Goal: Task Accomplishment & Management: Manage account settings

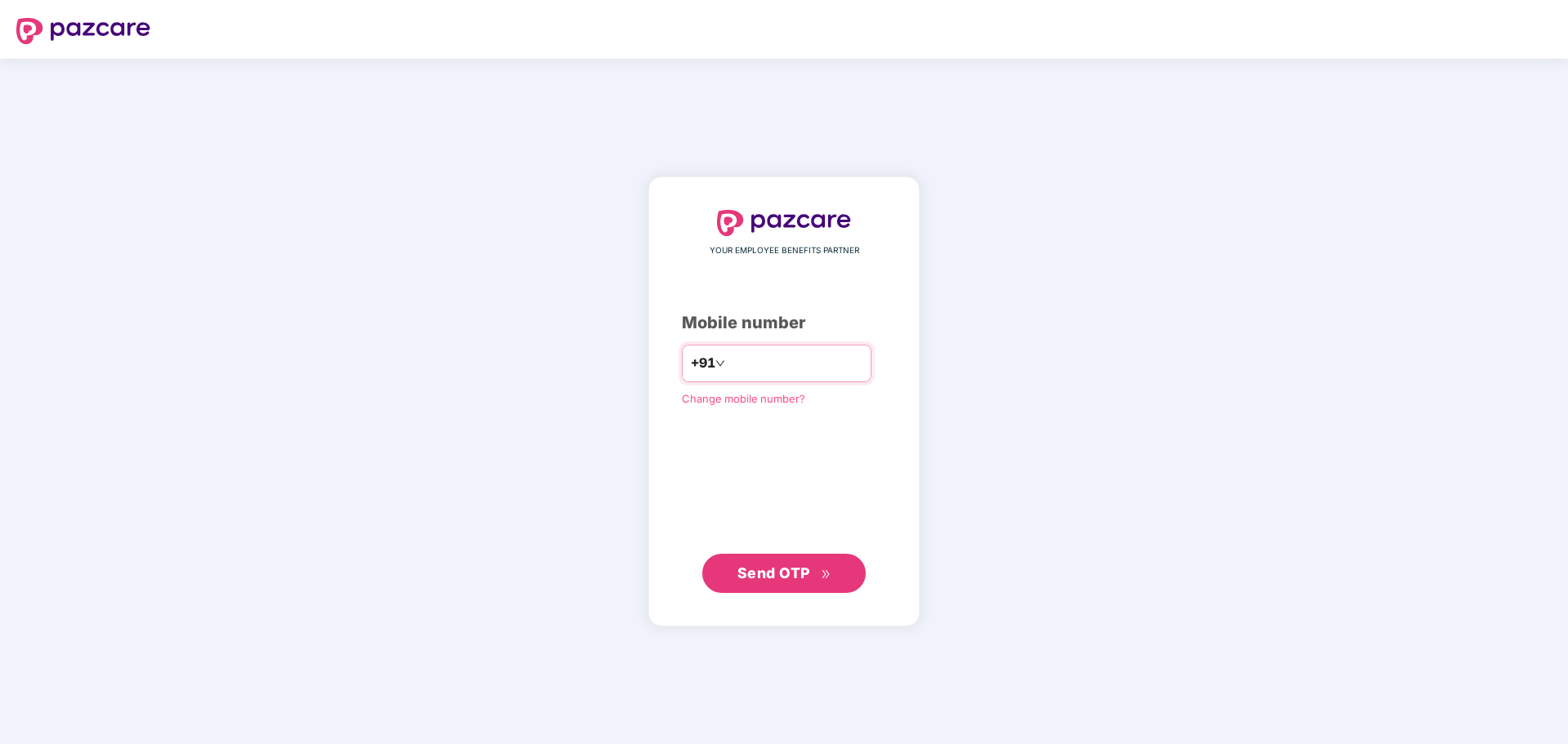
type input "**********"
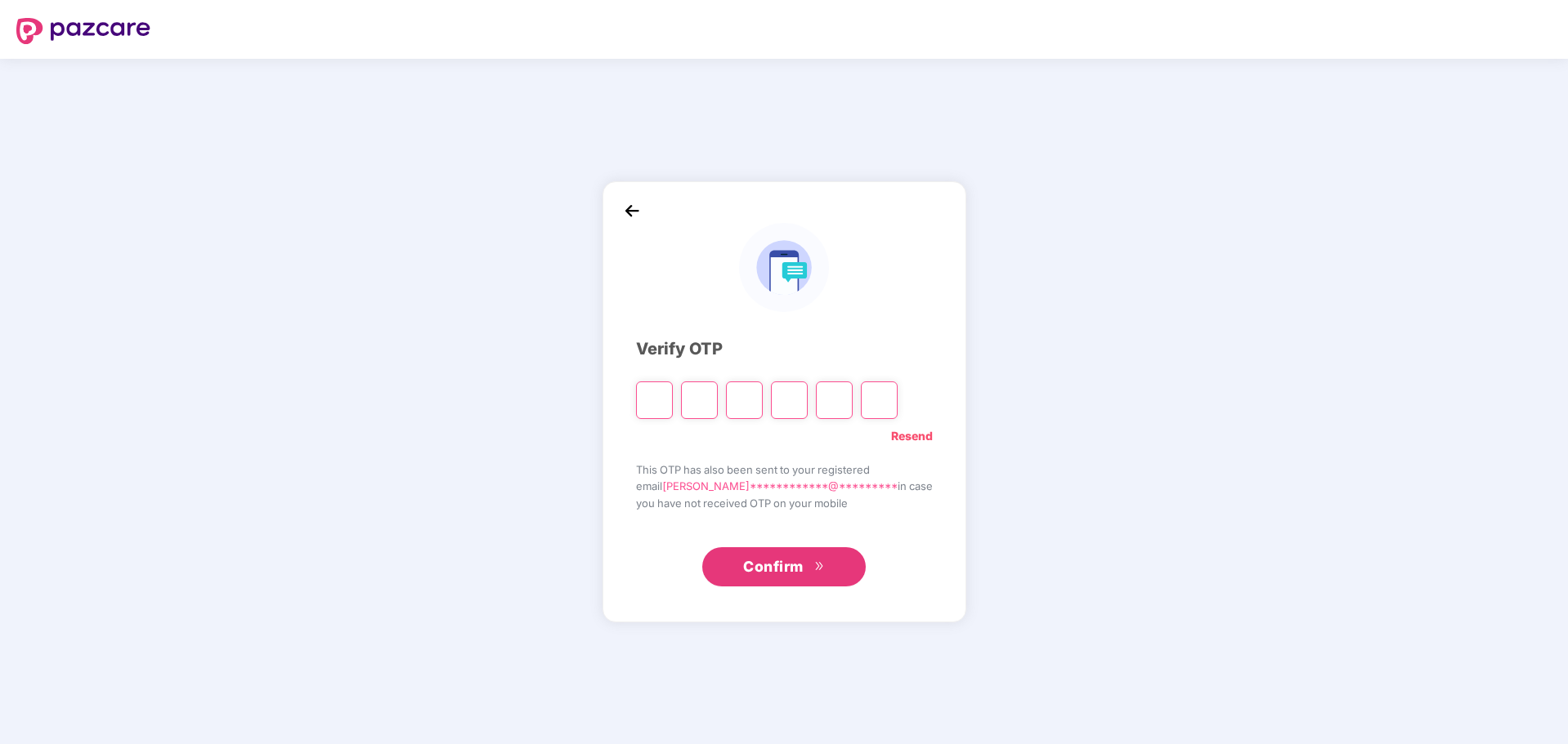
type input "*"
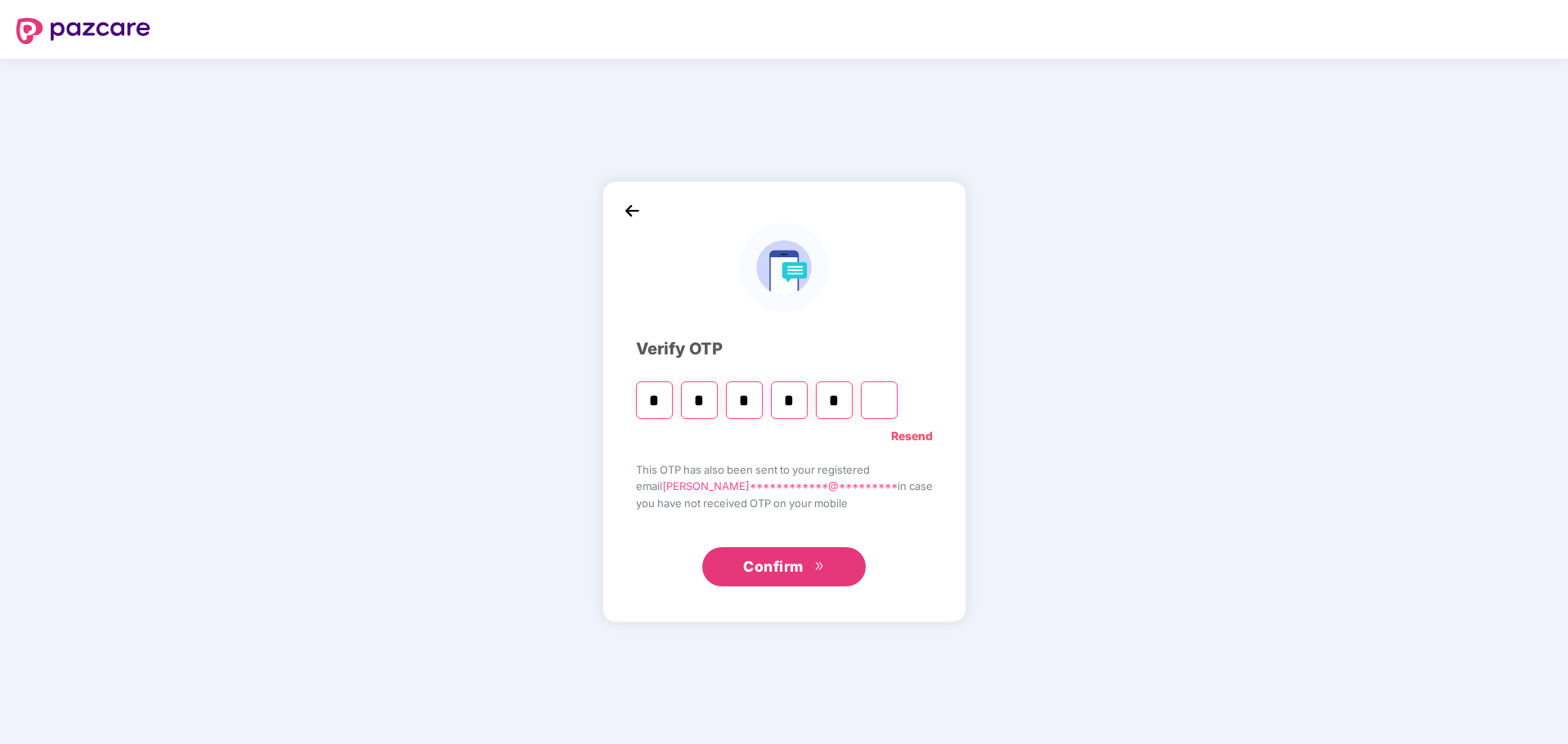
type input "*"
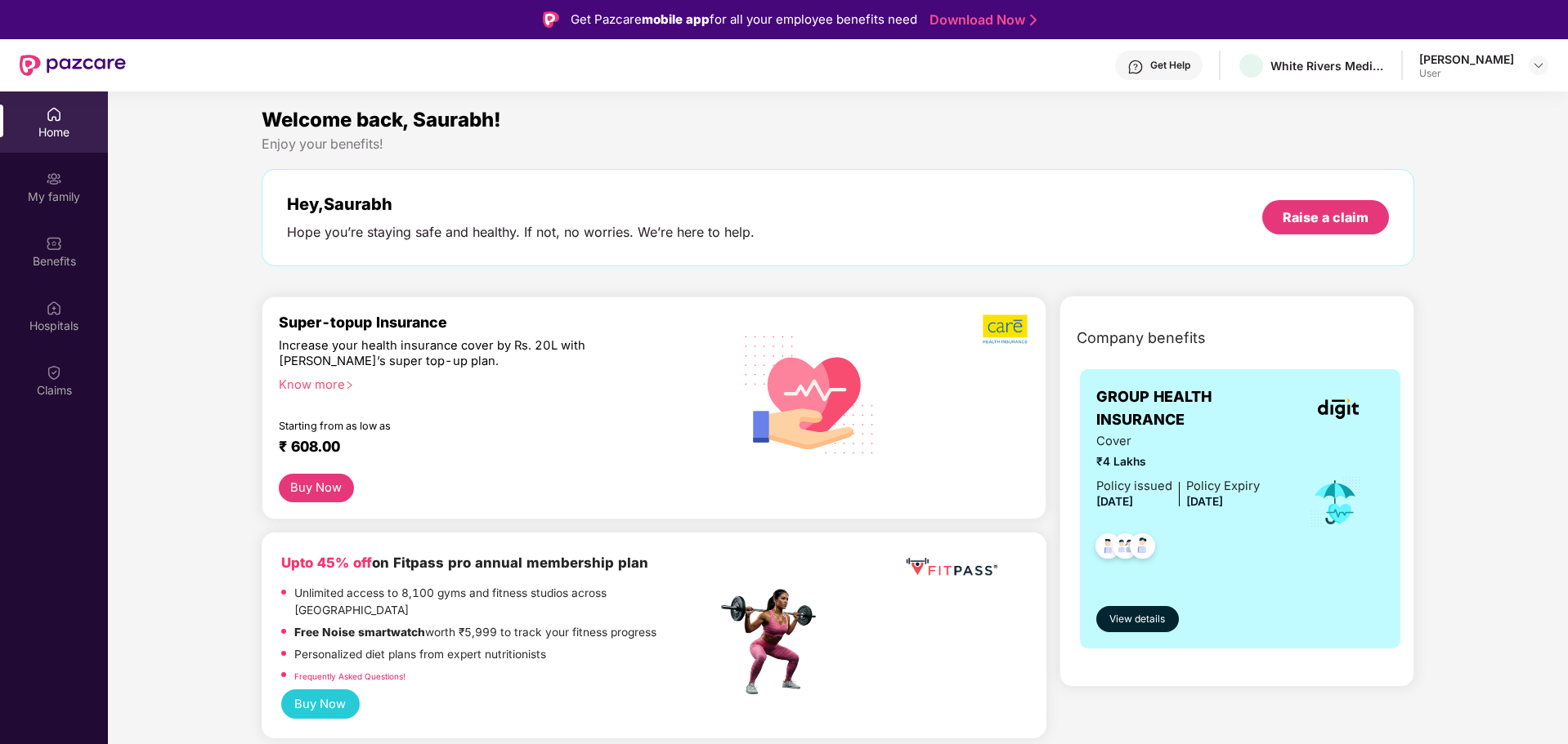
scroll to position [82, 0]
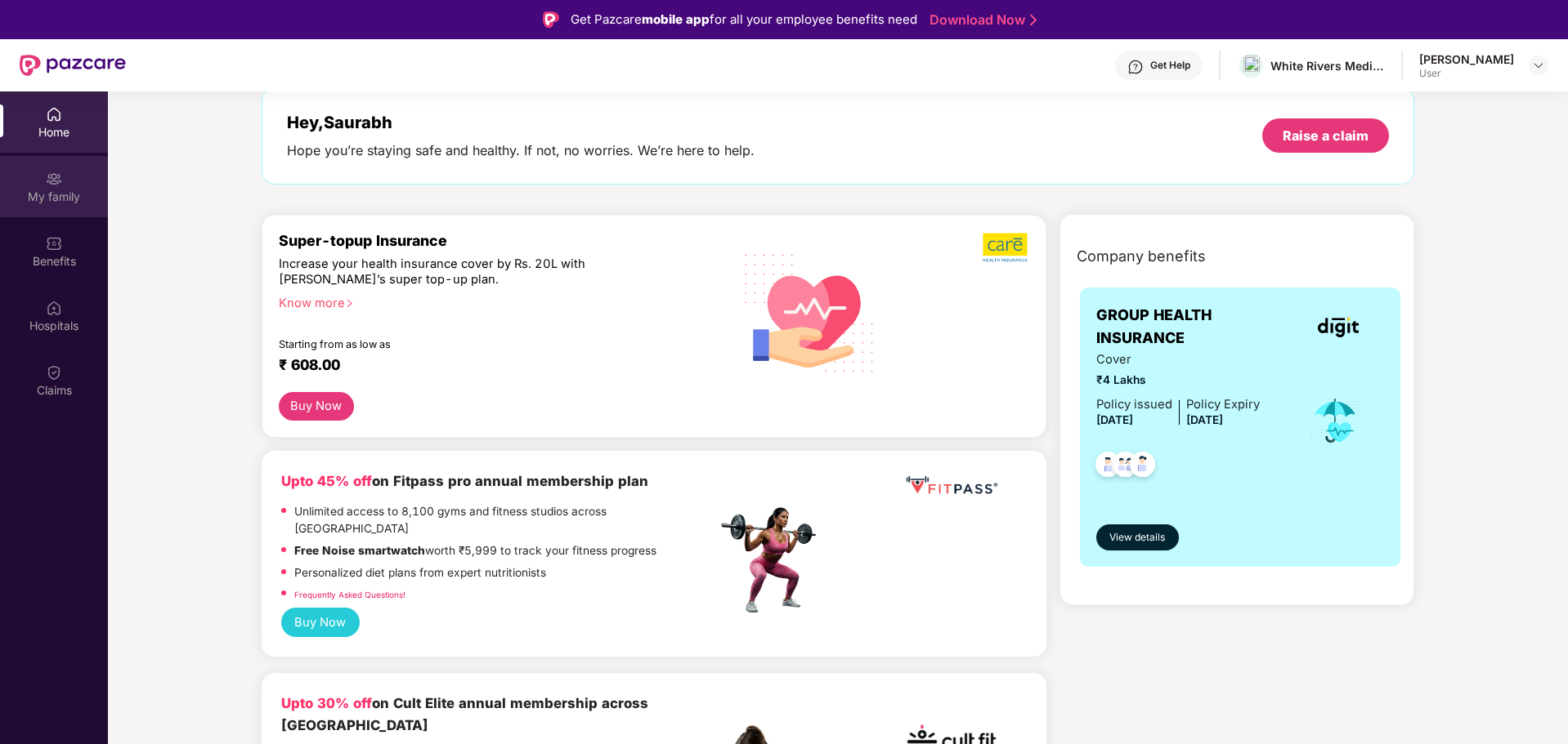
click at [56, 175] on img at bounding box center [54, 178] width 17 height 17
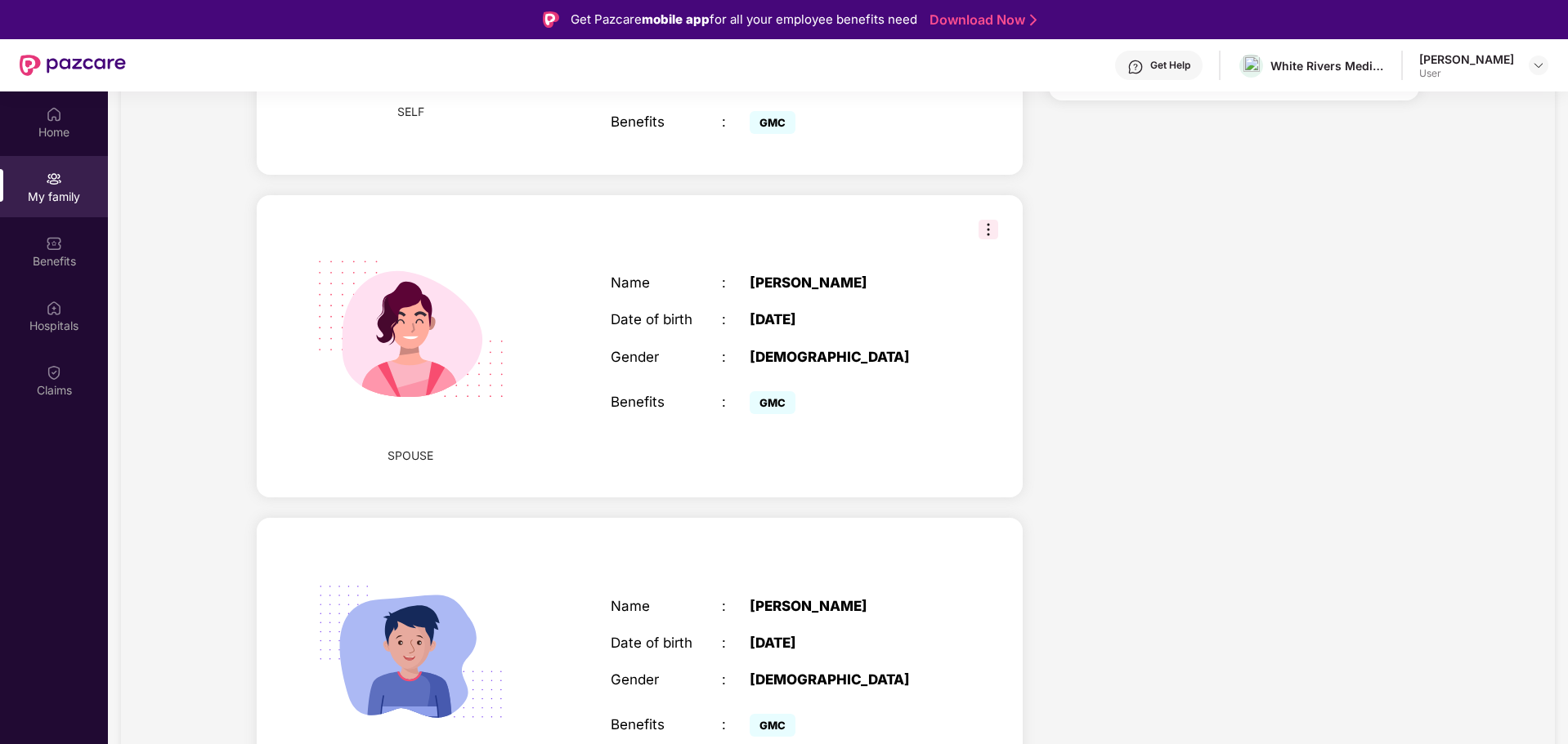
scroll to position [566, 0]
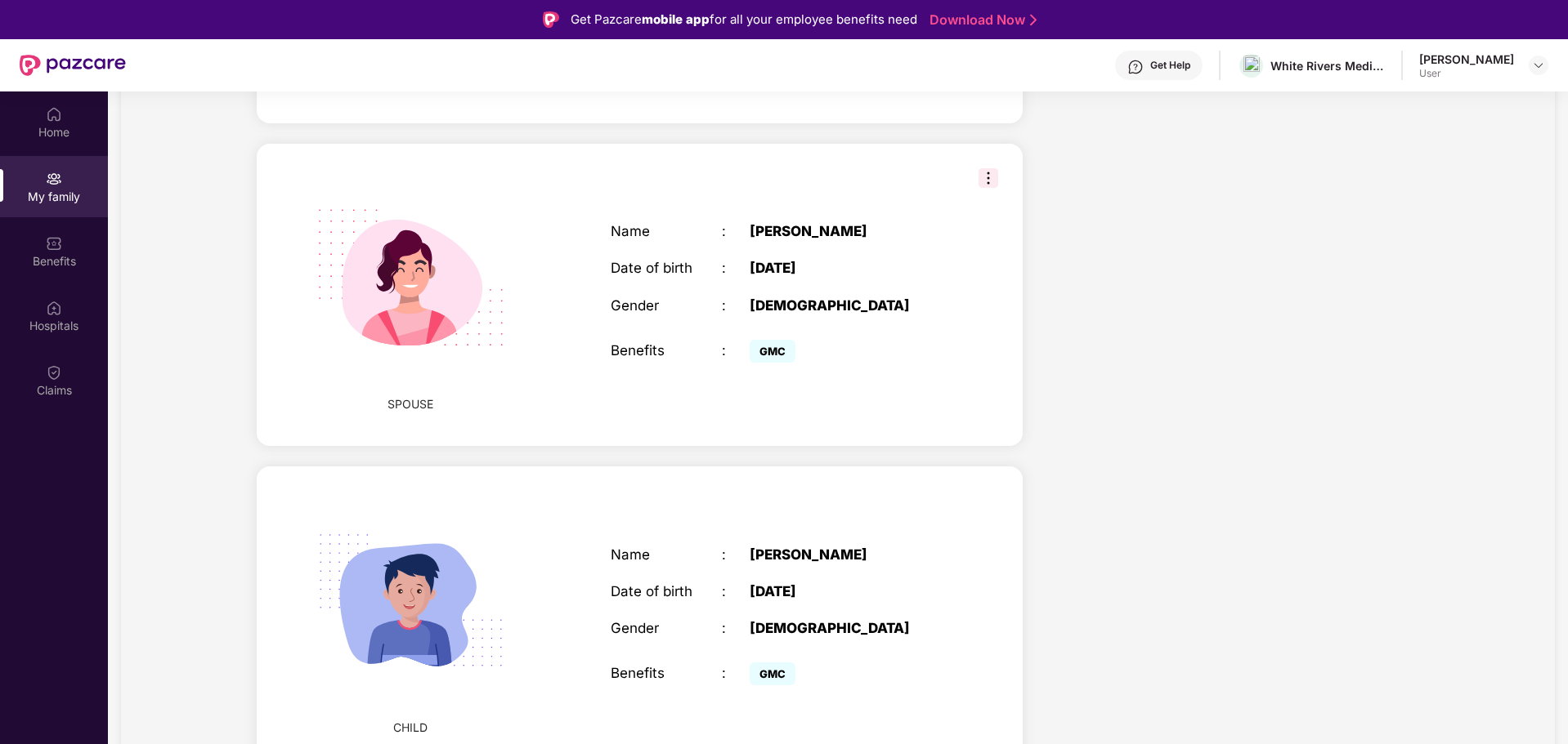
click at [986, 177] on img at bounding box center [988, 178] width 20 height 20
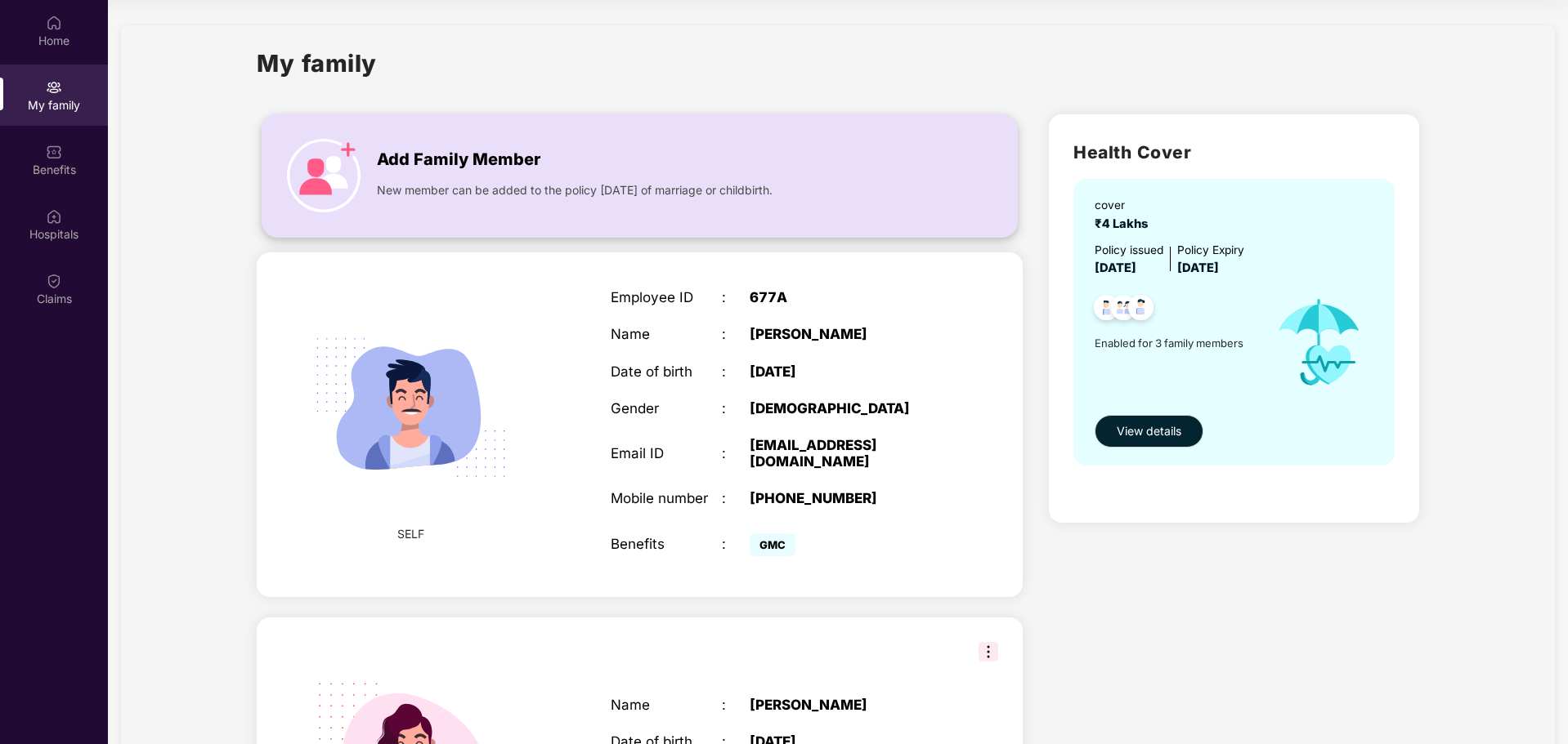
scroll to position [0, 0]
click at [70, 174] on div "Benefits" at bounding box center [54, 170] width 108 height 17
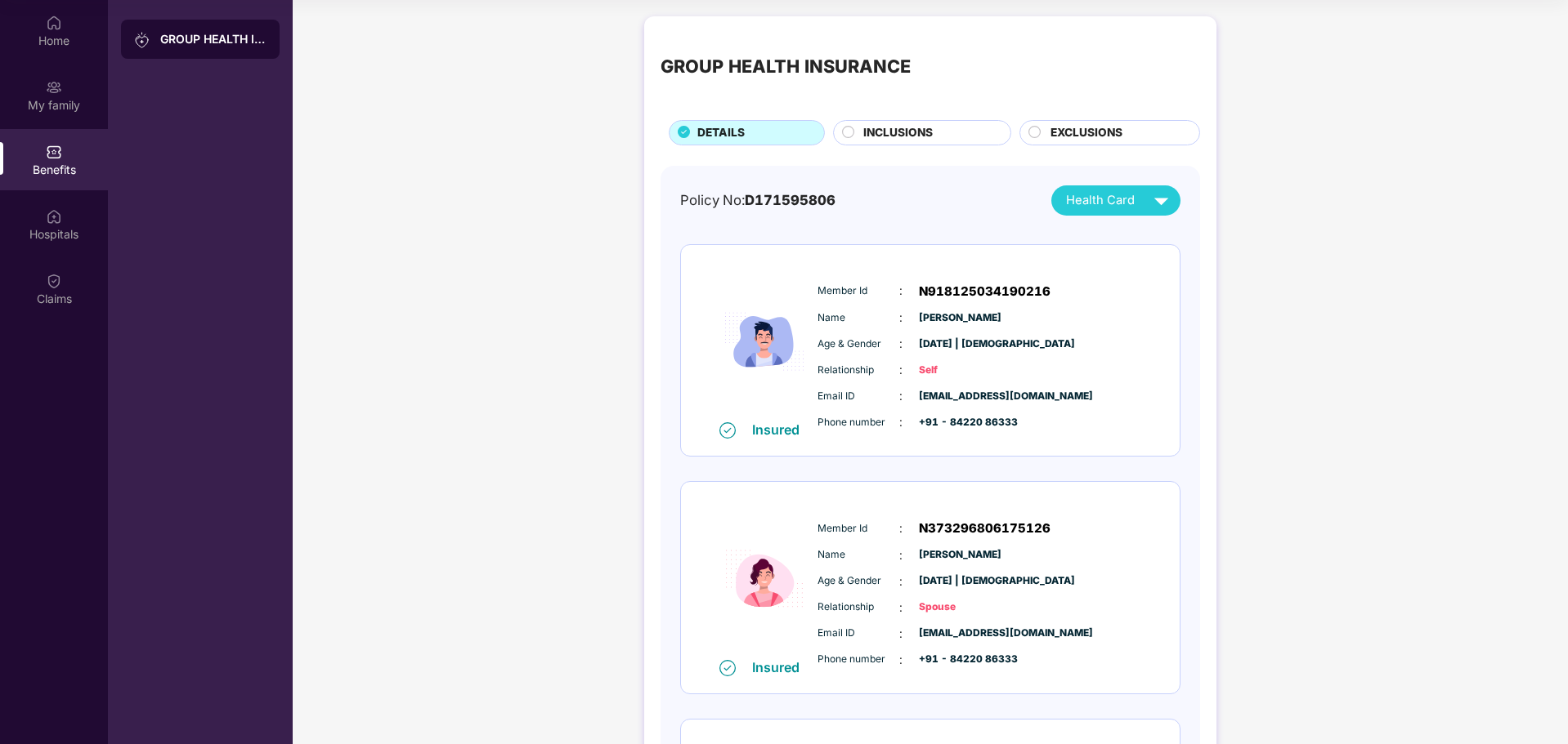
scroll to position [82, 0]
